Goal: Task Accomplishment & Management: Use online tool/utility

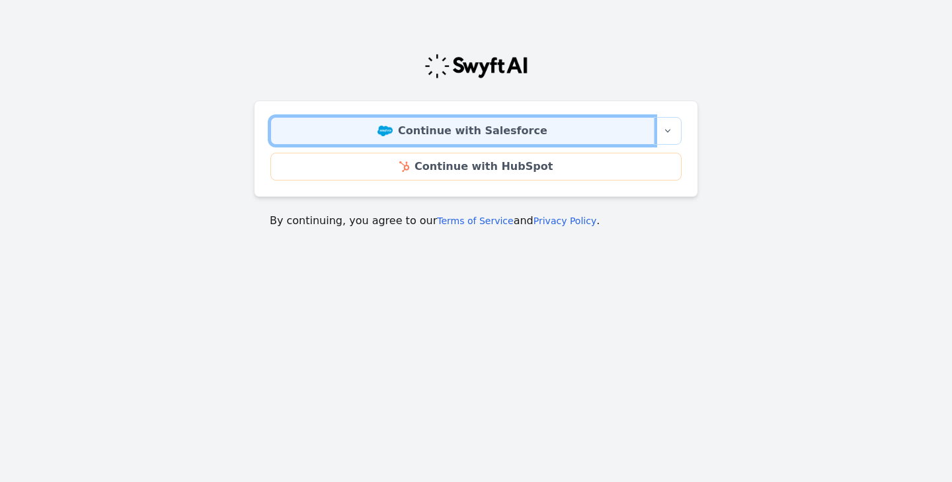
click at [471, 123] on link "Continue with Salesforce" at bounding box center [462, 131] width 384 height 28
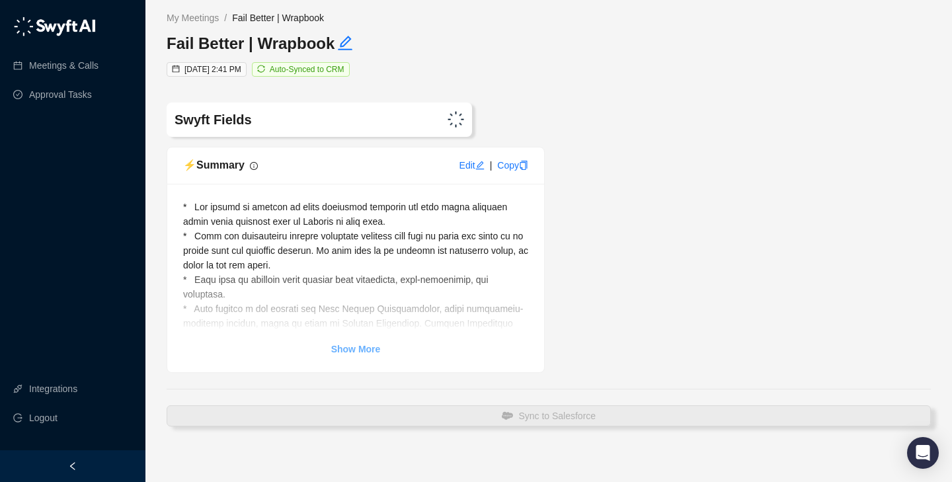
click at [351, 350] on strong "Show More" at bounding box center [356, 349] width 50 height 11
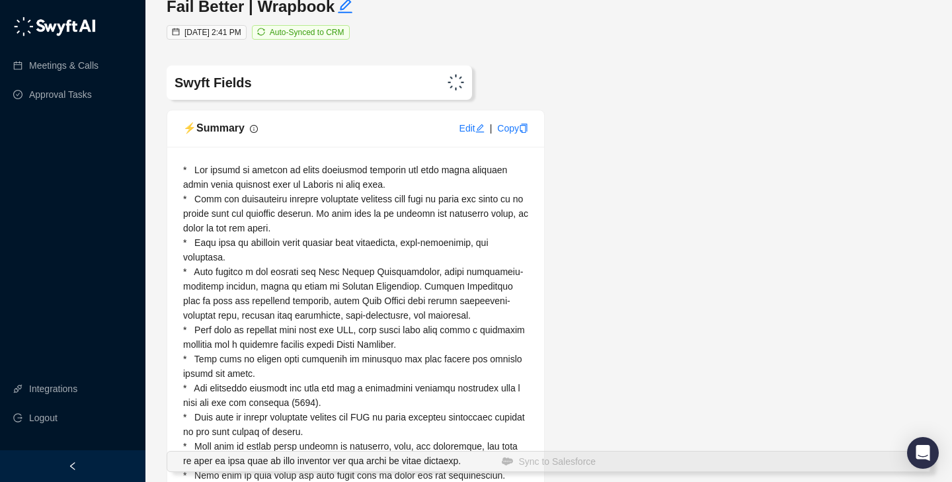
scroll to position [45, 0]
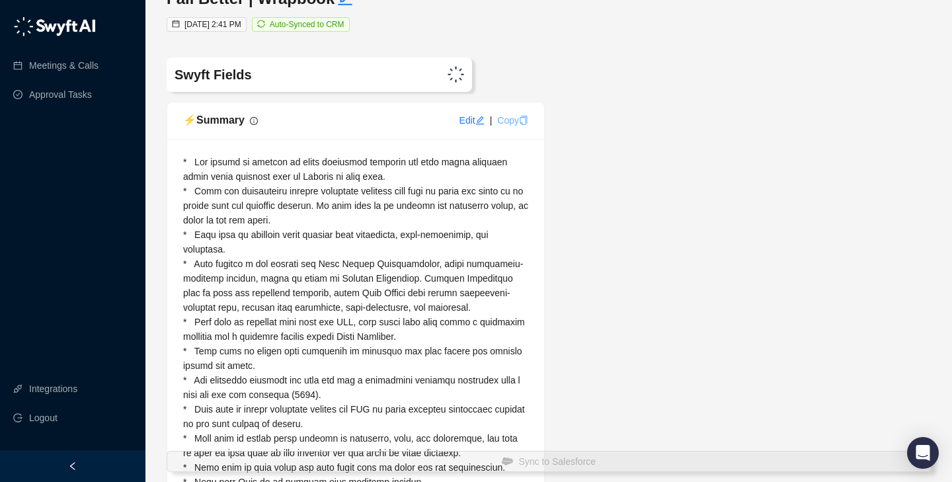
click at [523, 118] on icon "copy" at bounding box center [523, 120] width 7 height 9
